Goal: Task Accomplishment & Management: Complete application form

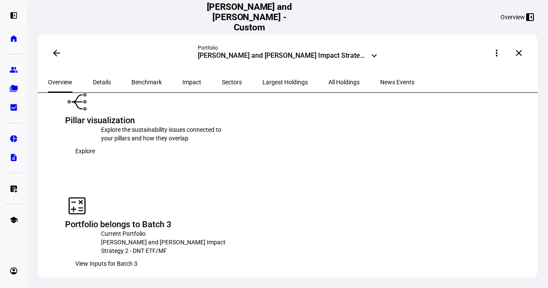
scroll to position [1326, 0]
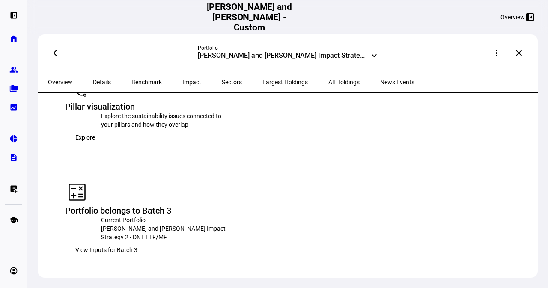
click at [137, 241] on span "View Inputs for Batch 3" at bounding box center [106, 249] width 62 height 17
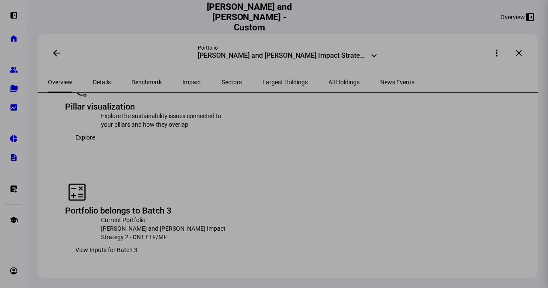
click at [408, 117] on div "Portfolio Inputs for Batch 3 clear Portfolio Inputs for Batch 3 Submitted [DATE…" at bounding box center [366, 144] width 363 height 288
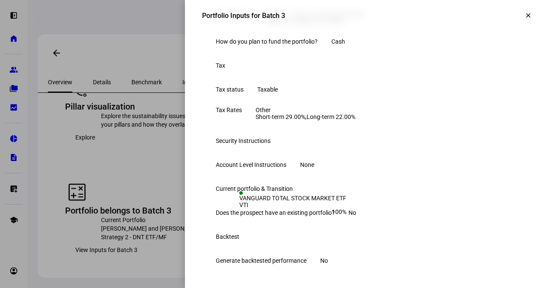
scroll to position [360, 0]
click at [524, 15] on mat-icon "clear" at bounding box center [528, 16] width 8 height 8
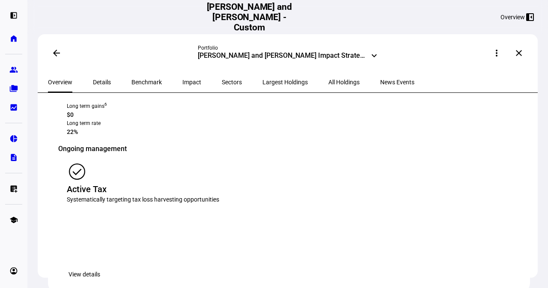
scroll to position [1027, 0]
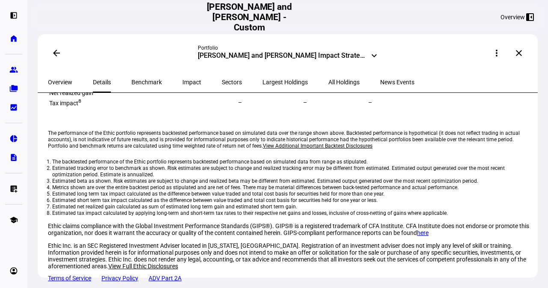
scroll to position [342, 0]
click at [182, 84] on span "Impact" at bounding box center [191, 82] width 19 height 6
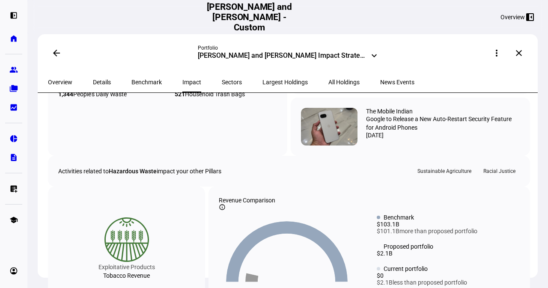
scroll to position [1155, 0]
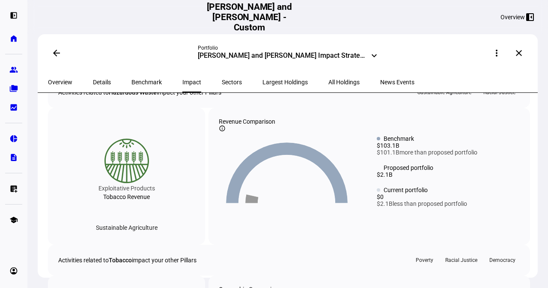
click at [64, 84] on span "Overview" at bounding box center [60, 82] width 24 height 6
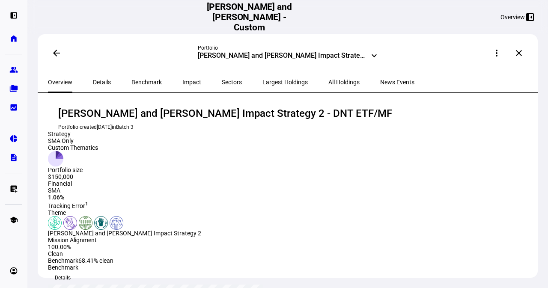
click at [375, 57] on mat-icon "keyboard_arrow_down" at bounding box center [374, 55] width 10 height 10
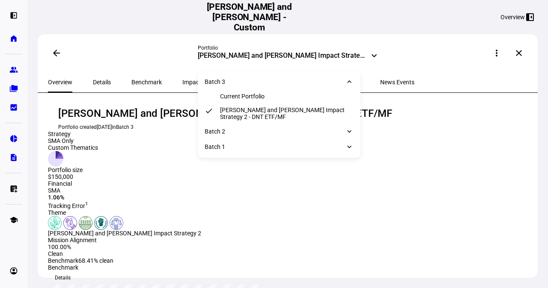
click at [432, 65] on div "arrow_back Portfolio Lynn Ellen Wolf and Eric Braxton Impact Strategy 2 - DNT E…" at bounding box center [288, 53] width 500 height 38
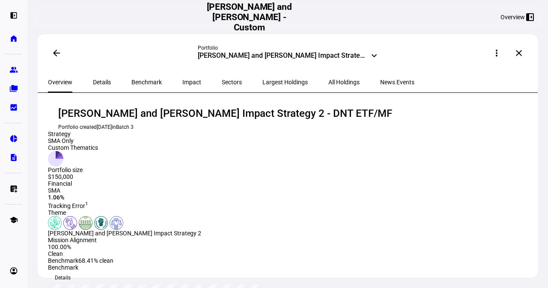
click at [56, 48] on span at bounding box center [56, 53] width 21 height 21
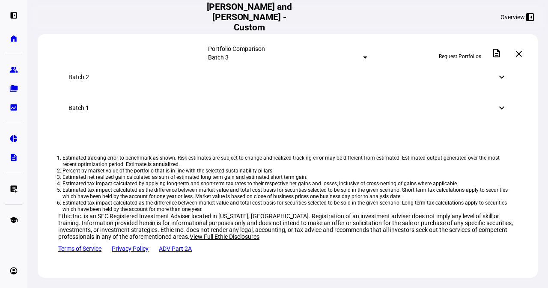
scroll to position [750, 0]
click at [268, 92] on div "Batch 2 keyboard_arrow_down" at bounding box center [287, 77] width 459 height 31
click at [496, 113] on mat-icon "keyboard_arrow_down" at bounding box center [501, 108] width 10 height 10
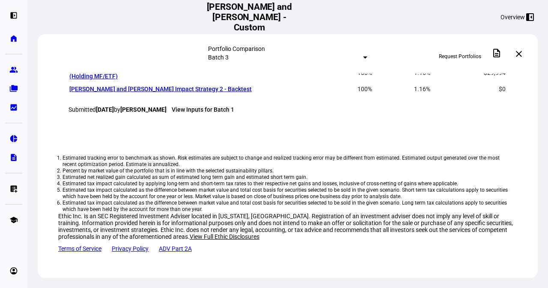
click at [496, 28] on mat-icon "keyboard_arrow_down" at bounding box center [501, 23] width 10 height 10
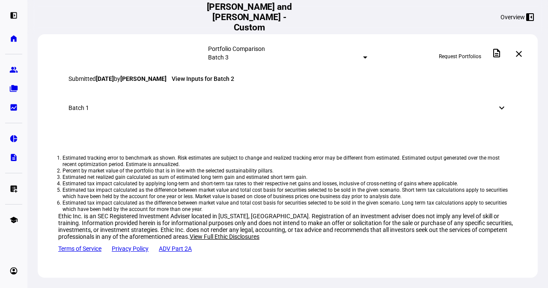
click at [502, 123] on div "Batch 1 keyboard_arrow_down" at bounding box center [287, 107] width 459 height 31
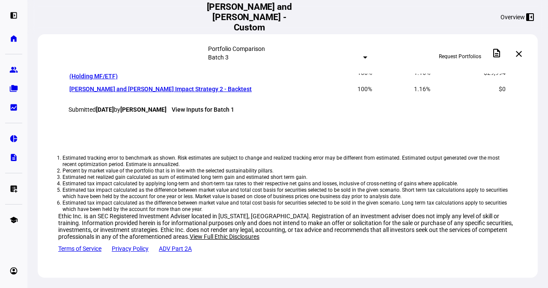
scroll to position [964, 0]
click at [234, 113] on link "View Inputs for Batch 1" at bounding box center [203, 109] width 62 height 7
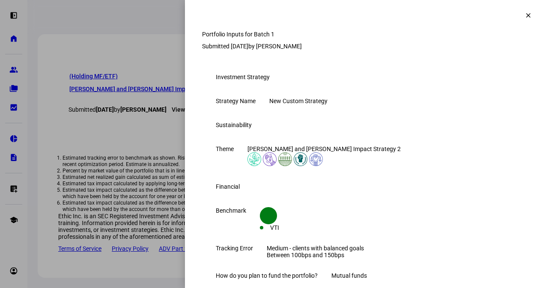
scroll to position [214, 0]
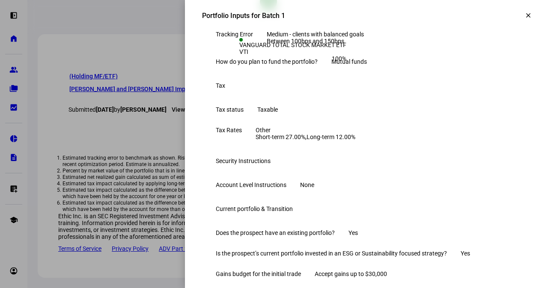
click at [524, 14] on mat-icon "clear" at bounding box center [528, 16] width 8 height 8
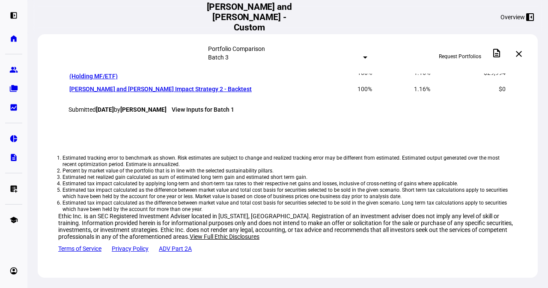
click at [92, 60] on link "Current Portfolio" at bounding box center [92, 56] width 46 height 7
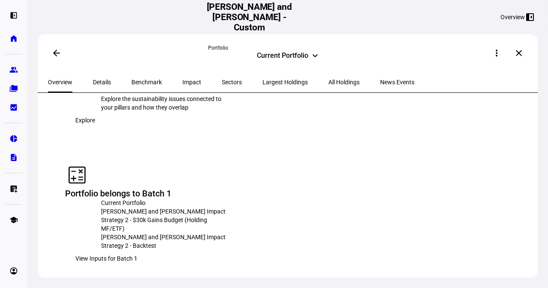
scroll to position [1283, 0]
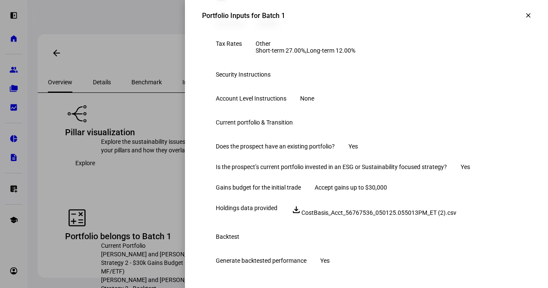
scroll to position [438, 0]
click at [524, 12] on mat-icon "clear" at bounding box center [528, 16] width 8 height 8
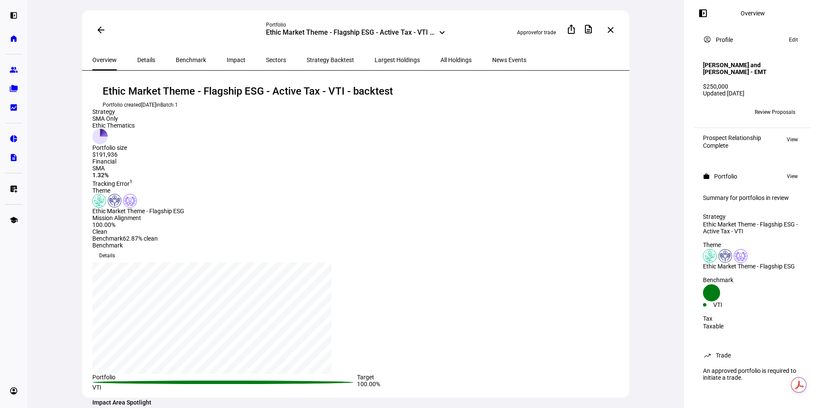
scroll to position [1369, 0]
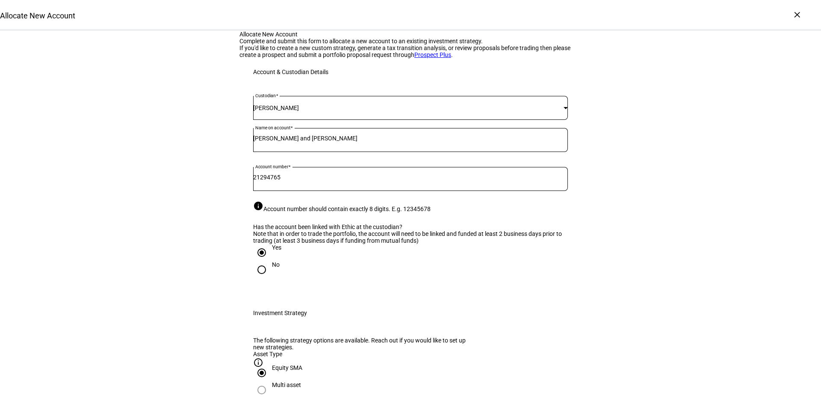
scroll to position [1412, 0]
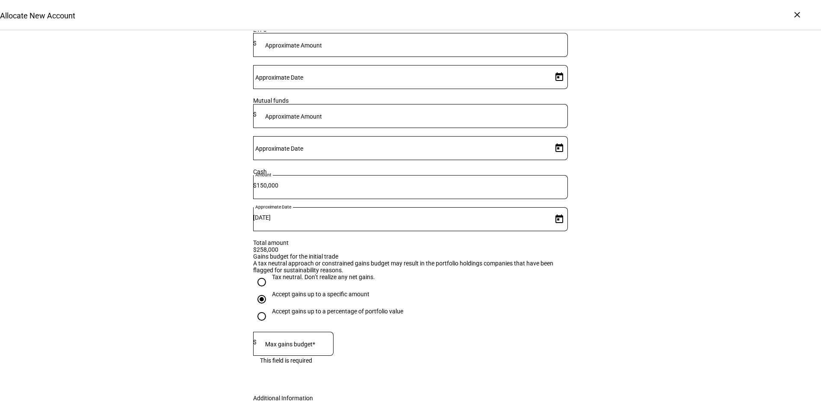
click at [291, 332] on div at bounding box center [295, 344] width 77 height 24
click at [261, 273] on input "Tax neutral. Don’t realize any net gains." at bounding box center [261, 281] width 17 height 17
radio input "true"
click at [408, 290] on div "Accept gains up to a specific amount" at bounding box center [410, 298] width 315 height 17
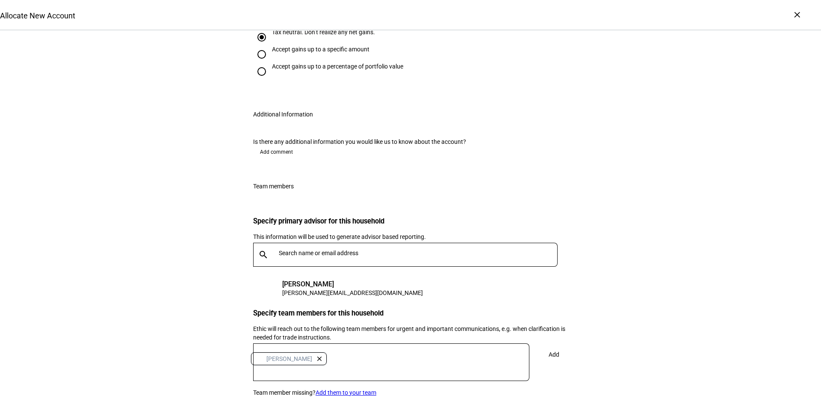
scroll to position [1657, 0]
click at [556, 344] on span at bounding box center [554, 354] width 28 height 21
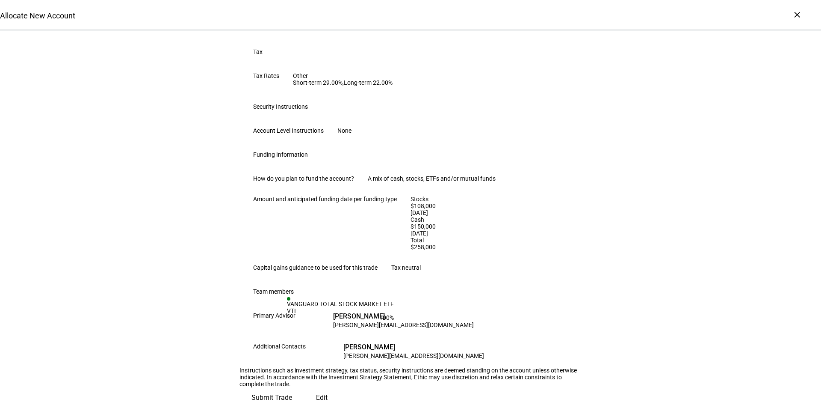
scroll to position [557, 0]
click at [292, 387] on span "Submit Trade" at bounding box center [272, 397] width 41 height 21
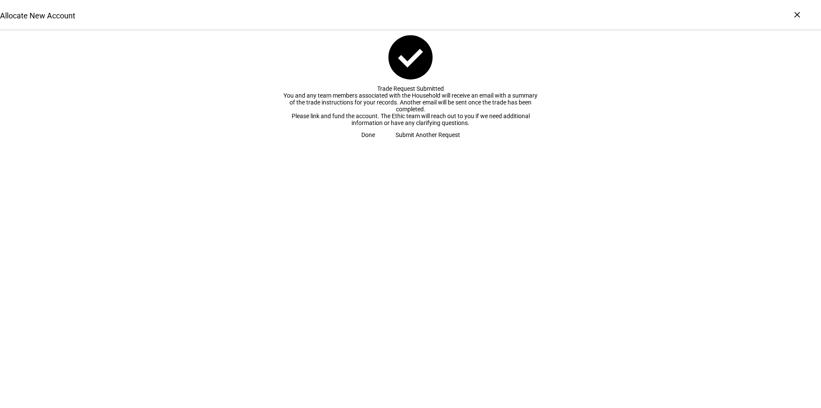
click at [375, 143] on span "Done" at bounding box center [368, 134] width 14 height 17
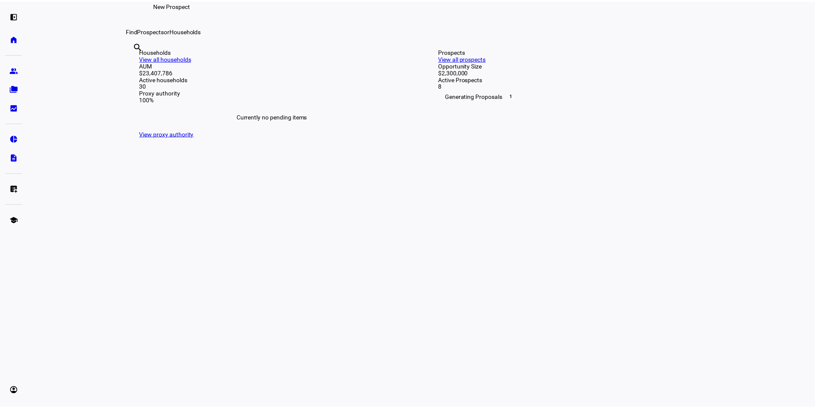
scroll to position [43, 0]
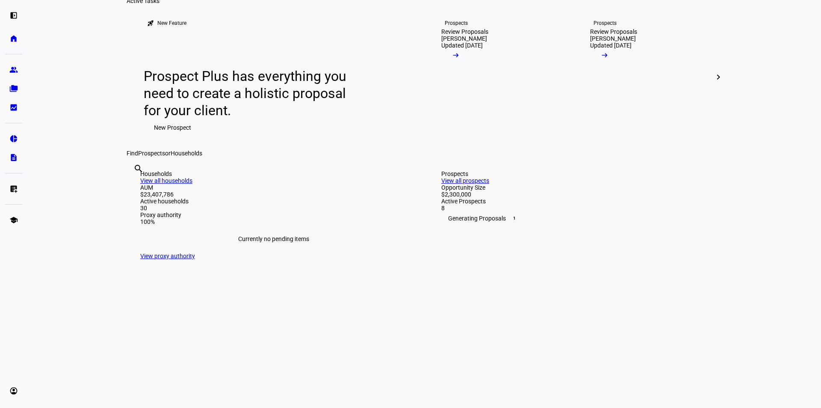
click at [715, 82] on mat-icon "chevron_right" at bounding box center [719, 77] width 10 height 10
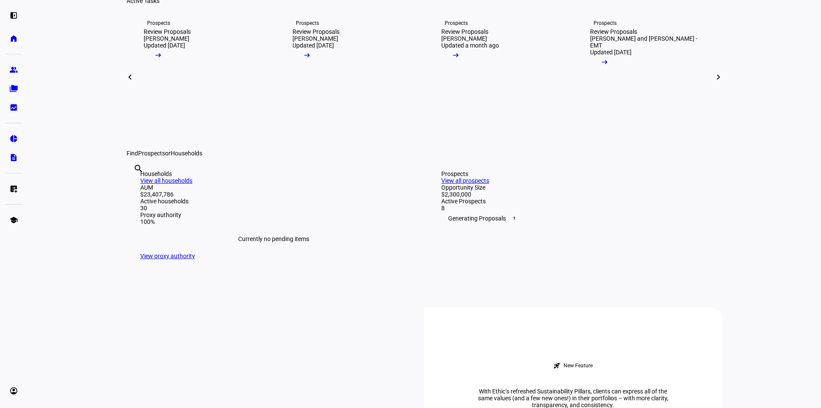
click at [714, 82] on mat-icon "chevron_right" at bounding box center [719, 77] width 10 height 10
click at [135, 185] on input "text" at bounding box center [134, 180] width 2 height 10
type input "[PERSON_NAME]"
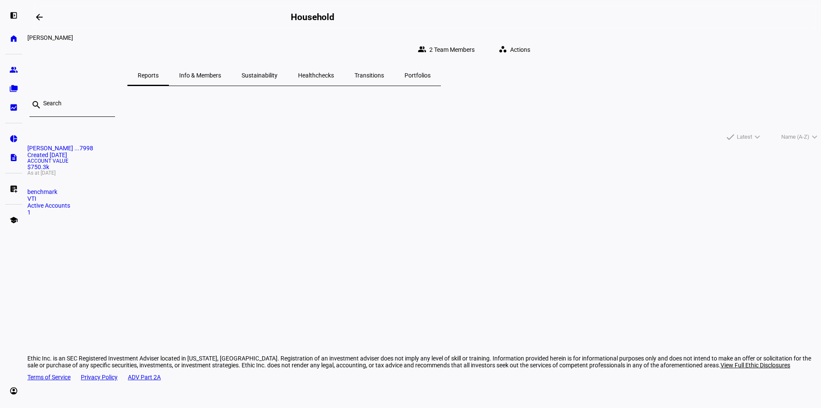
click at [221, 72] on span "Info & Members" at bounding box center [200, 75] width 42 height 6
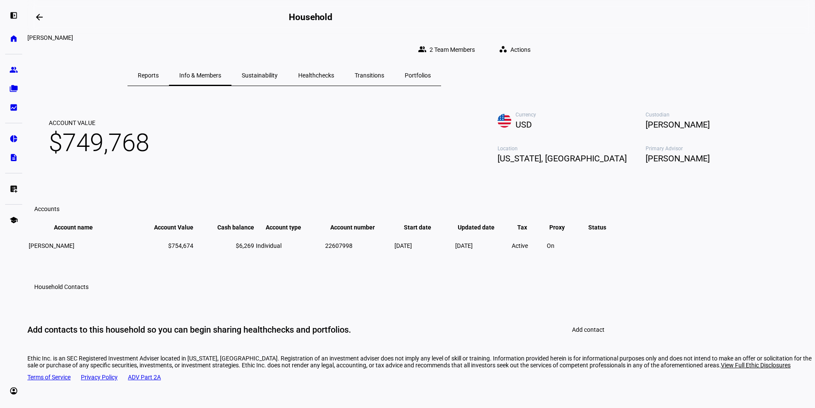
click at [431, 72] on span "Portfolios" at bounding box center [418, 75] width 26 height 6
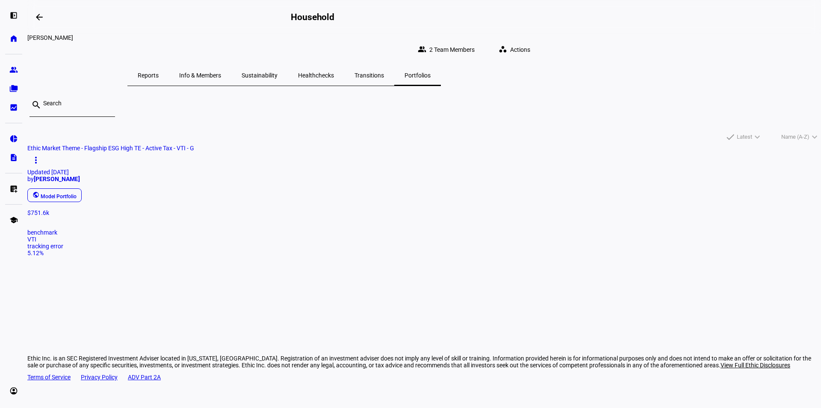
click at [221, 72] on span "Info & Members" at bounding box center [200, 75] width 42 height 6
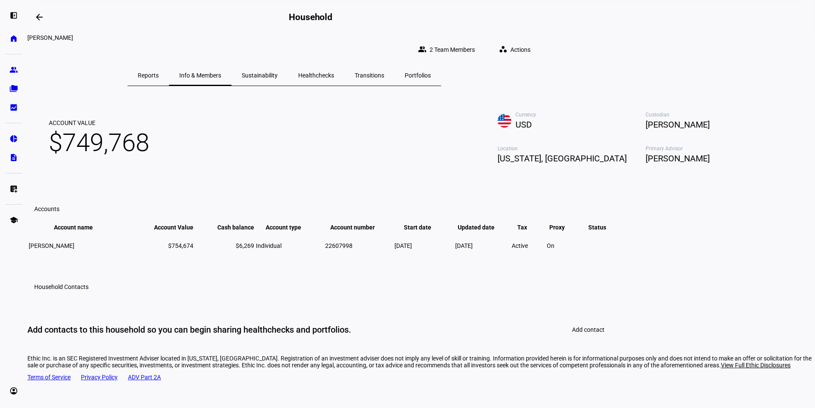
click at [278, 72] on span "Sustainability" at bounding box center [260, 75] width 36 height 6
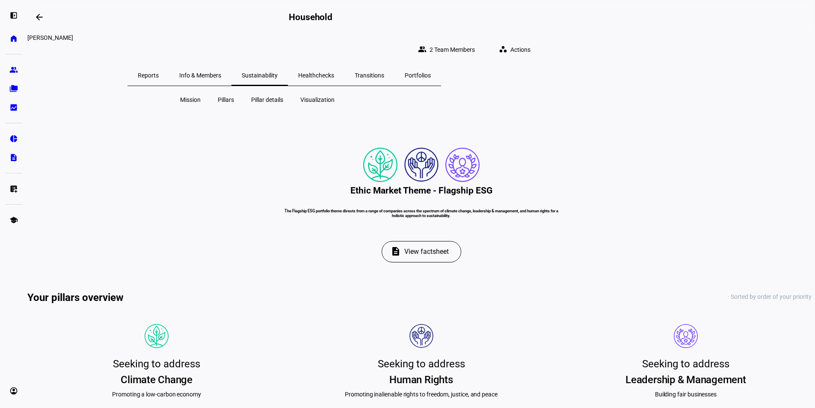
click at [159, 73] on span "Reports" at bounding box center [148, 75] width 21 height 21
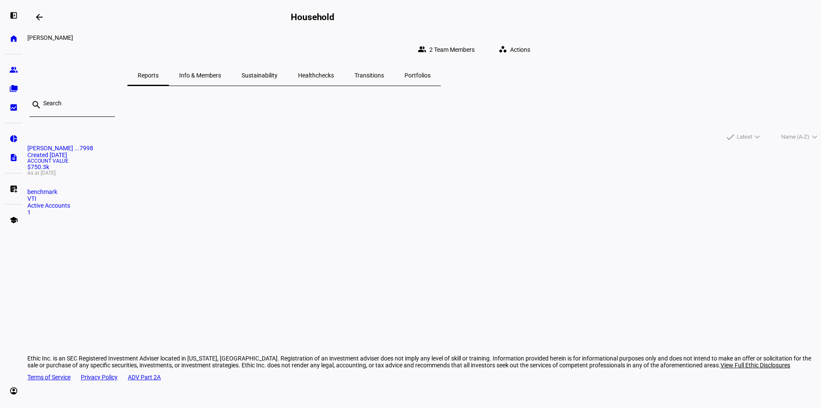
click at [93, 145] on span "[PERSON_NAME] ...7998" at bounding box center [60, 148] width 66 height 7
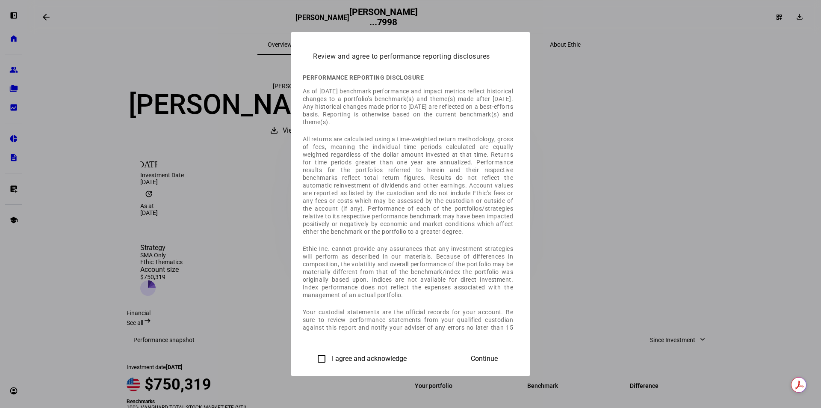
click at [313, 356] on input "I agree and acknowledge" at bounding box center [321, 358] width 17 height 17
checkbox input "true"
click at [498, 356] on span "Continue" at bounding box center [484, 359] width 27 height 8
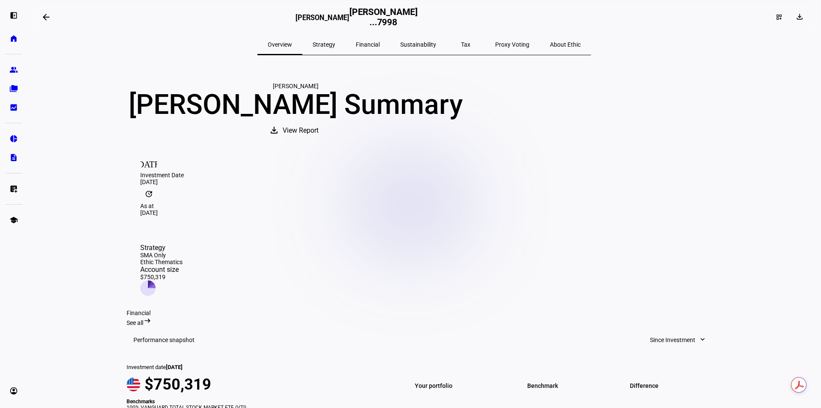
click at [461, 38] on span "Tax" at bounding box center [465, 44] width 9 height 21
